Goal: Task Accomplishment & Management: Complete application form

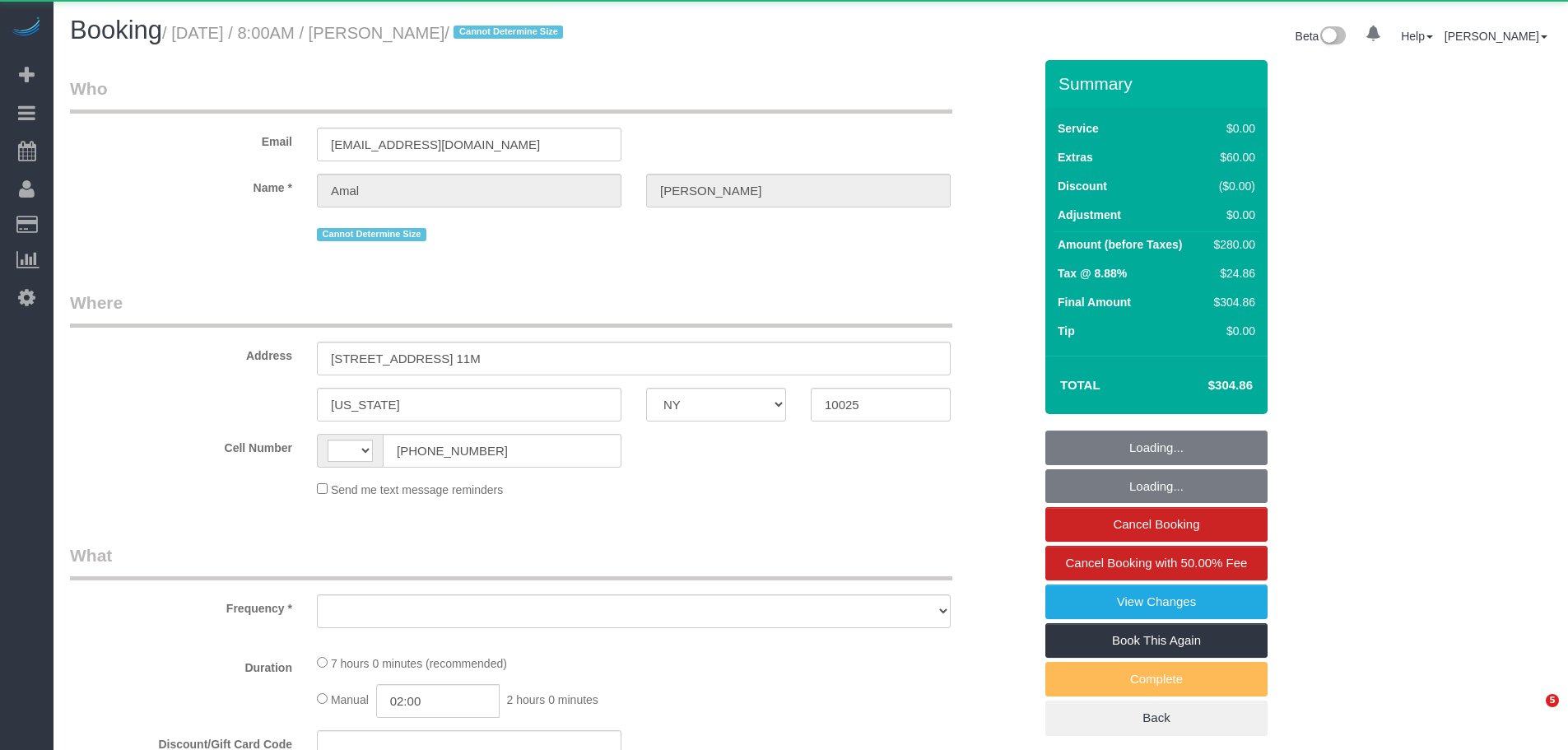
select select "NY"
select select "string:stripe-pm_1RKLlq4VGloSiKo79x92TdPf"
select select "string:[GEOGRAPHIC_DATA]"
select select "2"
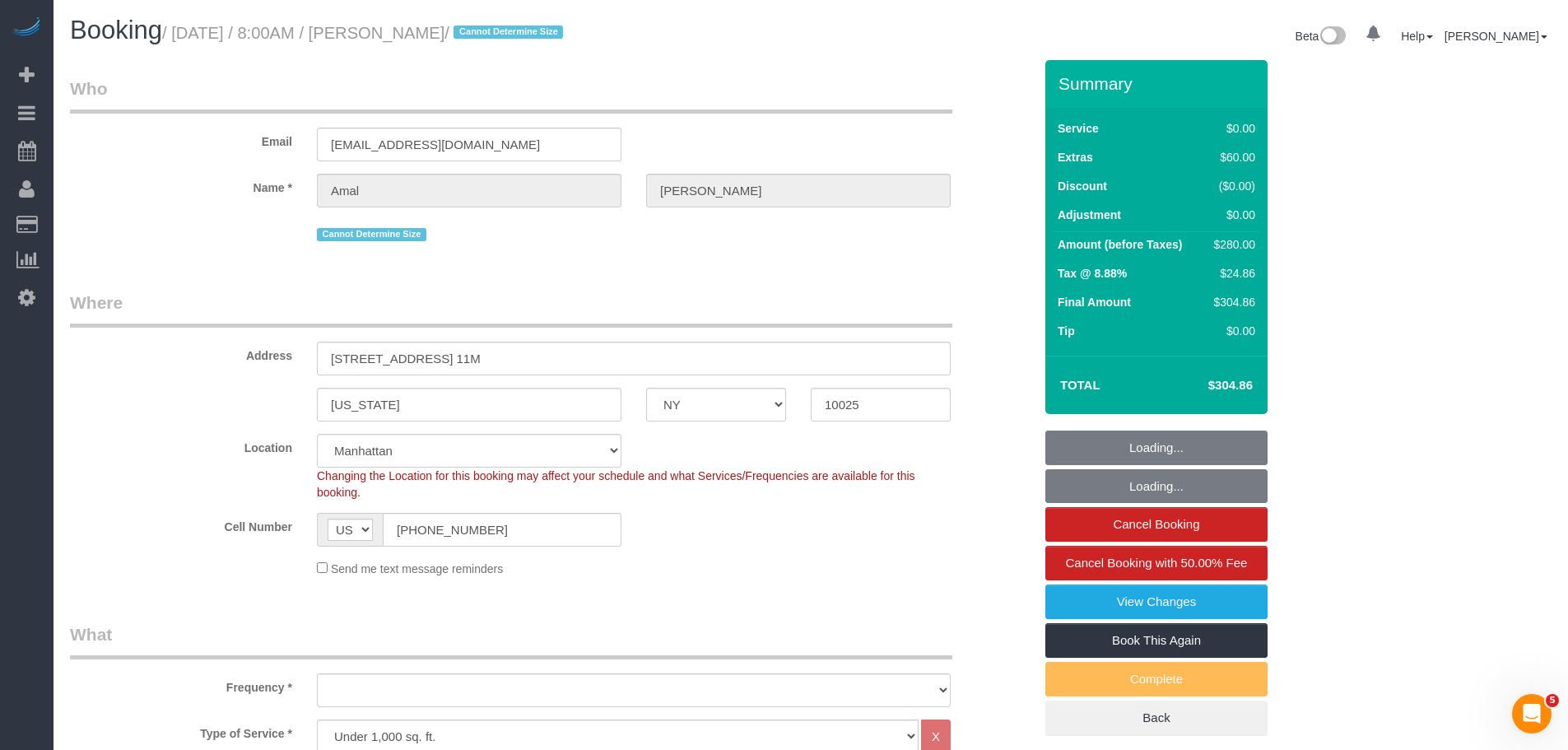
select select "object:925"
select select "spot1"
select select "number:56"
select select "number:72"
select select "number:15"
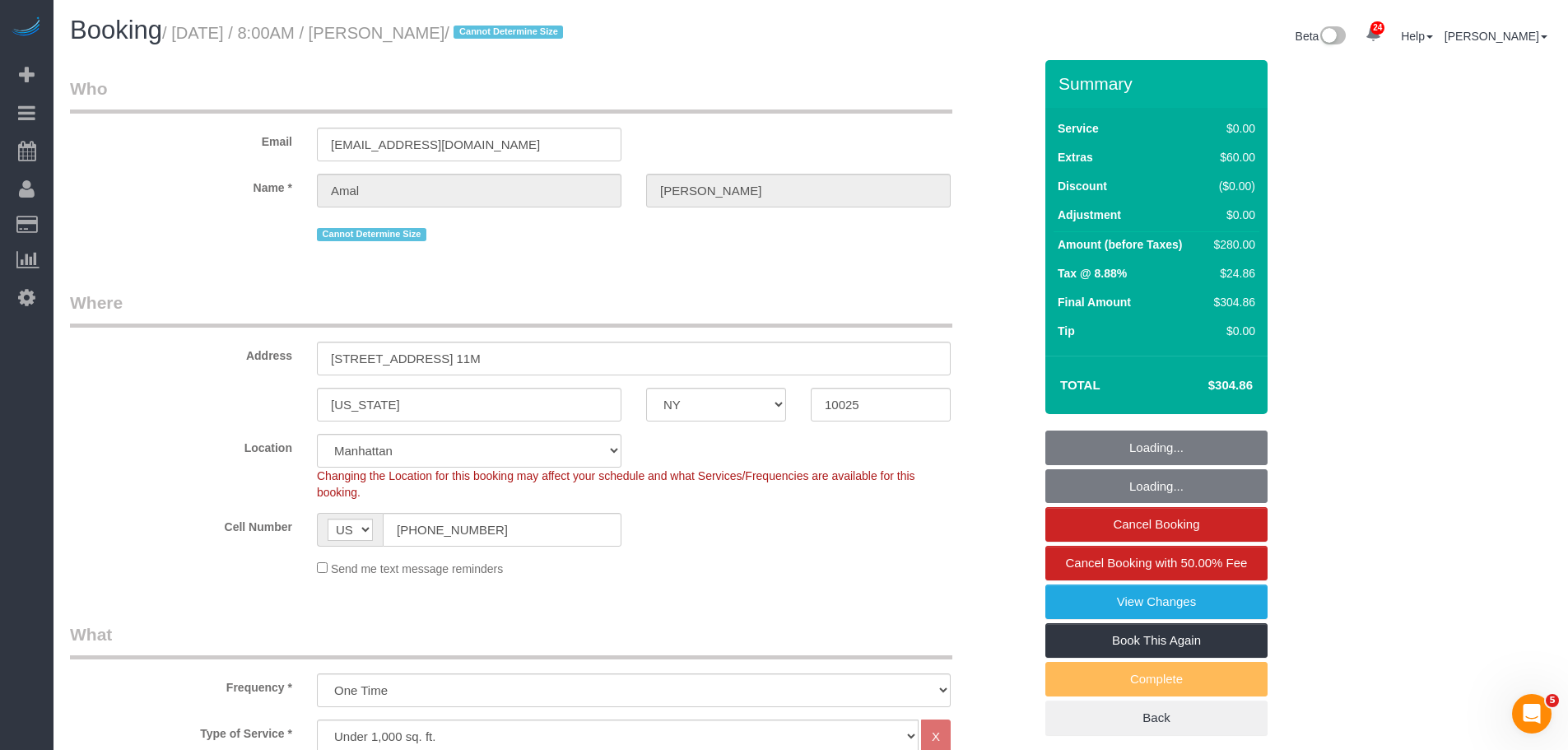
select select "number:5"
select select "2"
select select "object:1550"
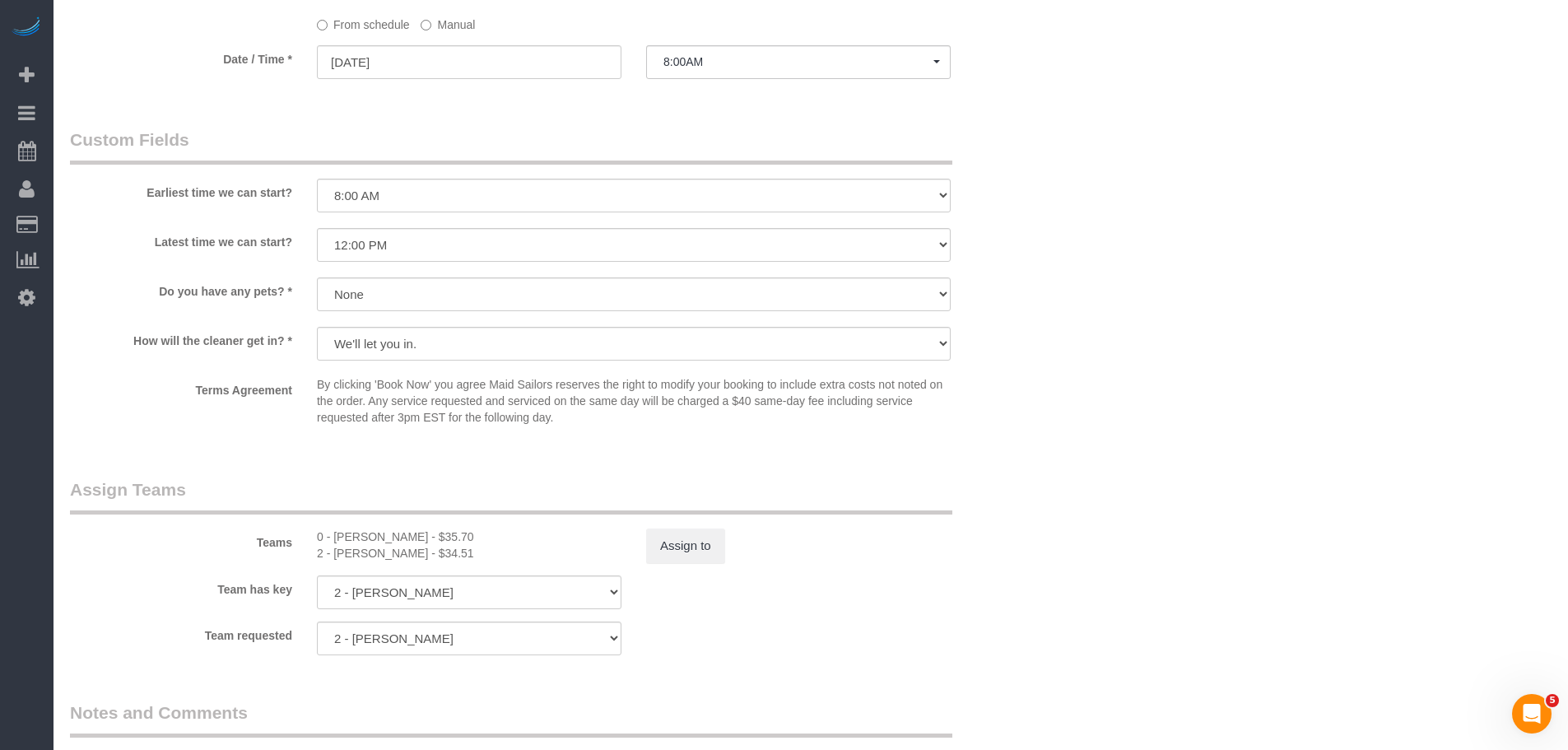
scroll to position [1977, 0]
